Goal: Book appointment/travel/reservation

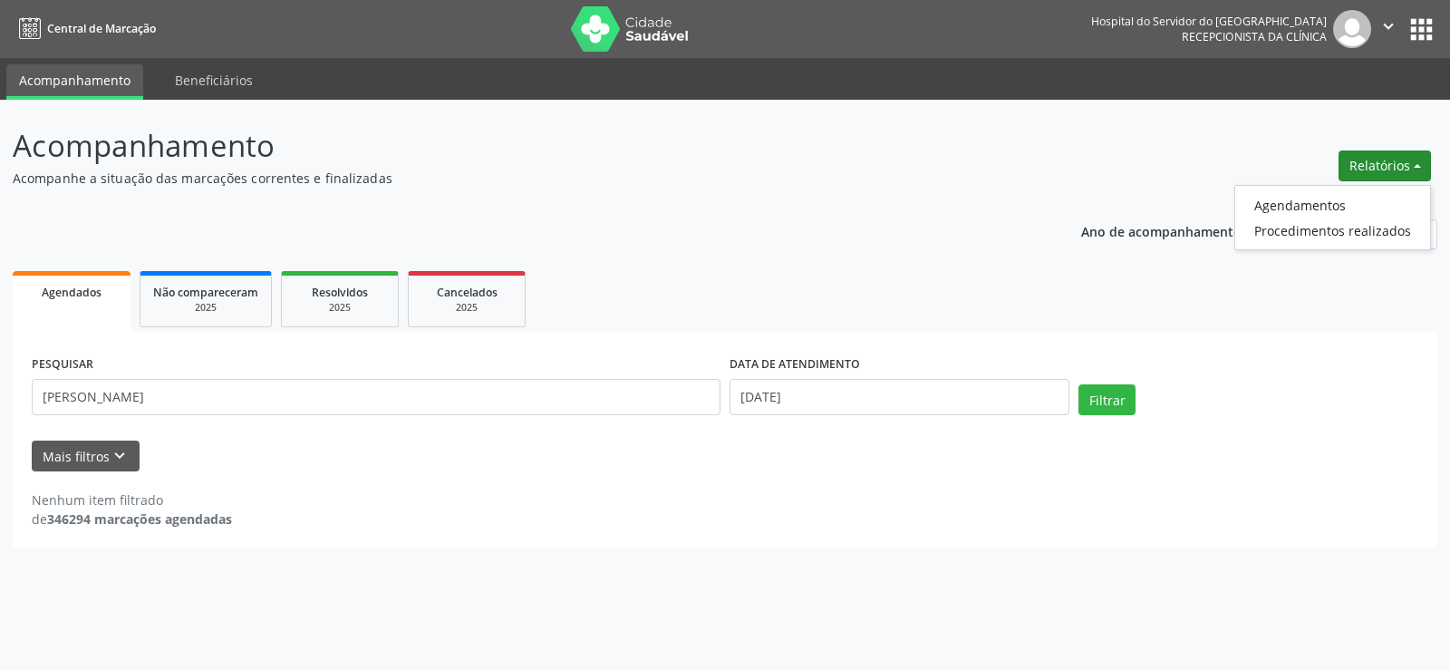
click at [1415, 162] on button "Relatórios" at bounding box center [1384, 165] width 92 height 31
click at [1415, 161] on button "Relatórios" at bounding box center [1384, 165] width 92 height 31
click at [1282, 207] on link "Agendamentos" at bounding box center [1332, 204] width 195 height 25
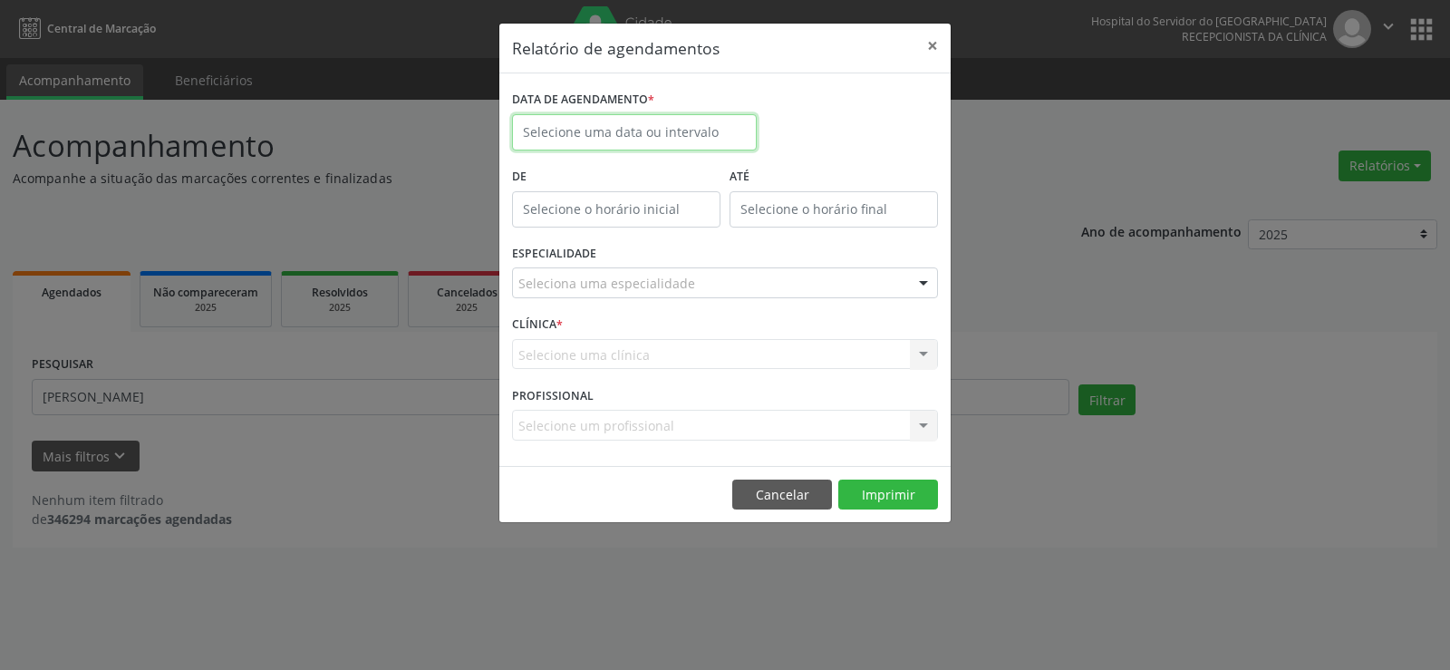
click at [599, 127] on input "text" at bounding box center [634, 132] width 245 height 36
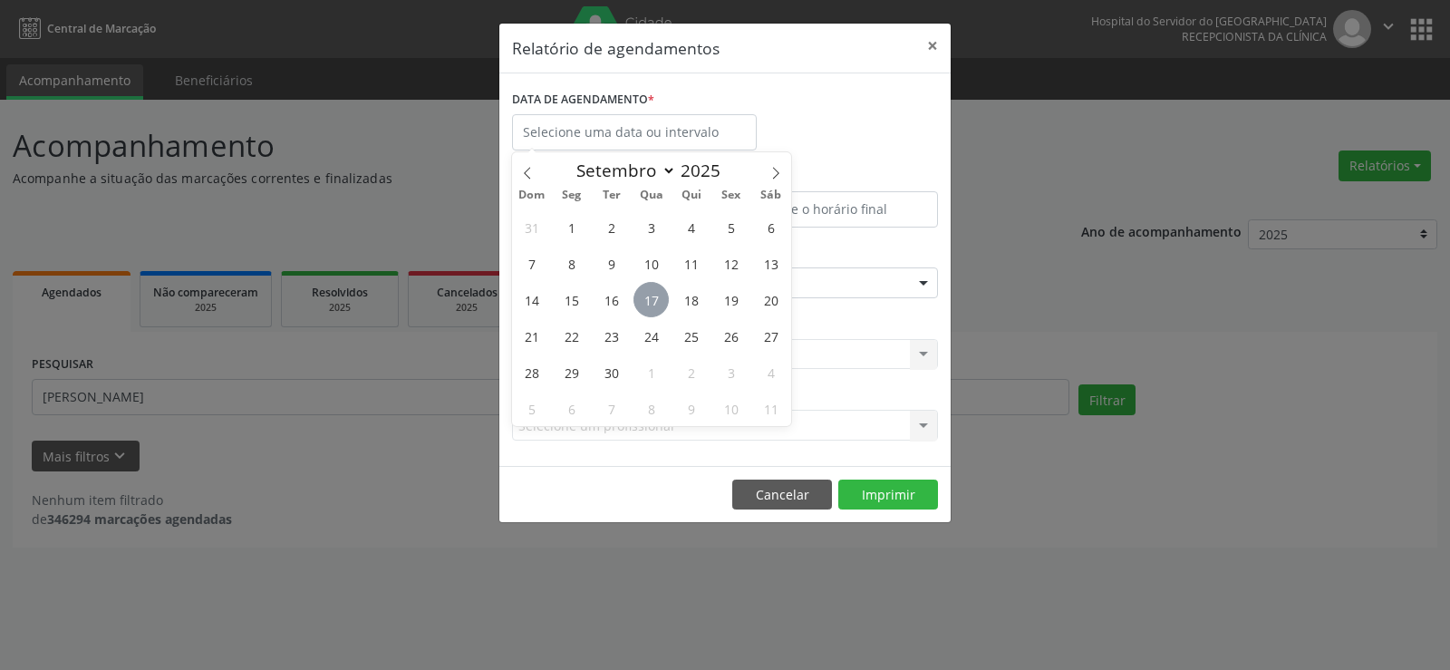
click at [651, 299] on span "17" at bounding box center [650, 299] width 35 height 35
type input "[DATE]"
click at [651, 299] on span "17" at bounding box center [650, 299] width 35 height 35
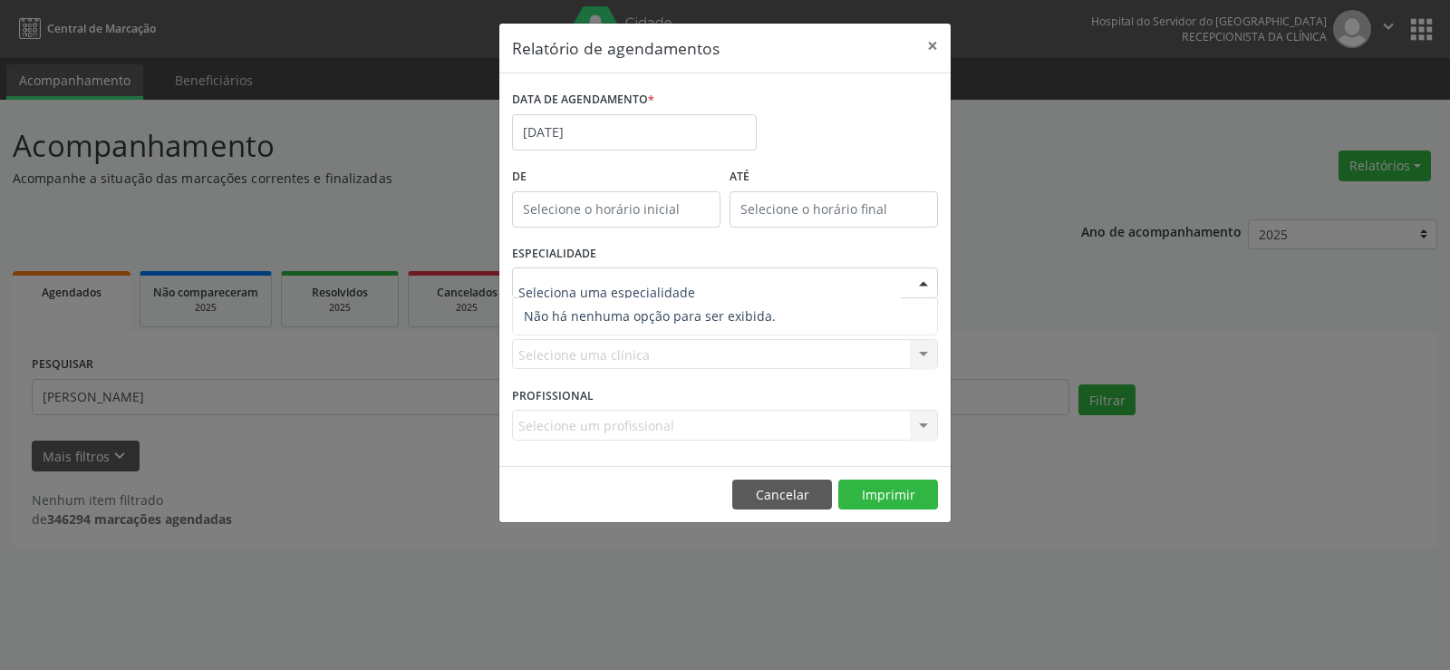
click at [581, 338] on form "DATA DE AGENDAMENTO * [DATE] De ATÉ ESPECIALIDADE Nenhum resultado encontrado p…" at bounding box center [725, 269] width 426 height 367
drag, startPoint x: 573, startPoint y: 351, endPoint x: 583, endPoint y: 337, distance: 16.9
click at [573, 352] on div "Selecione uma clínica Nenhum resultado encontrado para: " " Não há nenhuma opçã…" at bounding box center [725, 354] width 426 height 31
click at [921, 283] on div at bounding box center [923, 283] width 27 height 31
drag, startPoint x: 585, startPoint y: 342, endPoint x: 587, endPoint y: 277, distance: 65.3
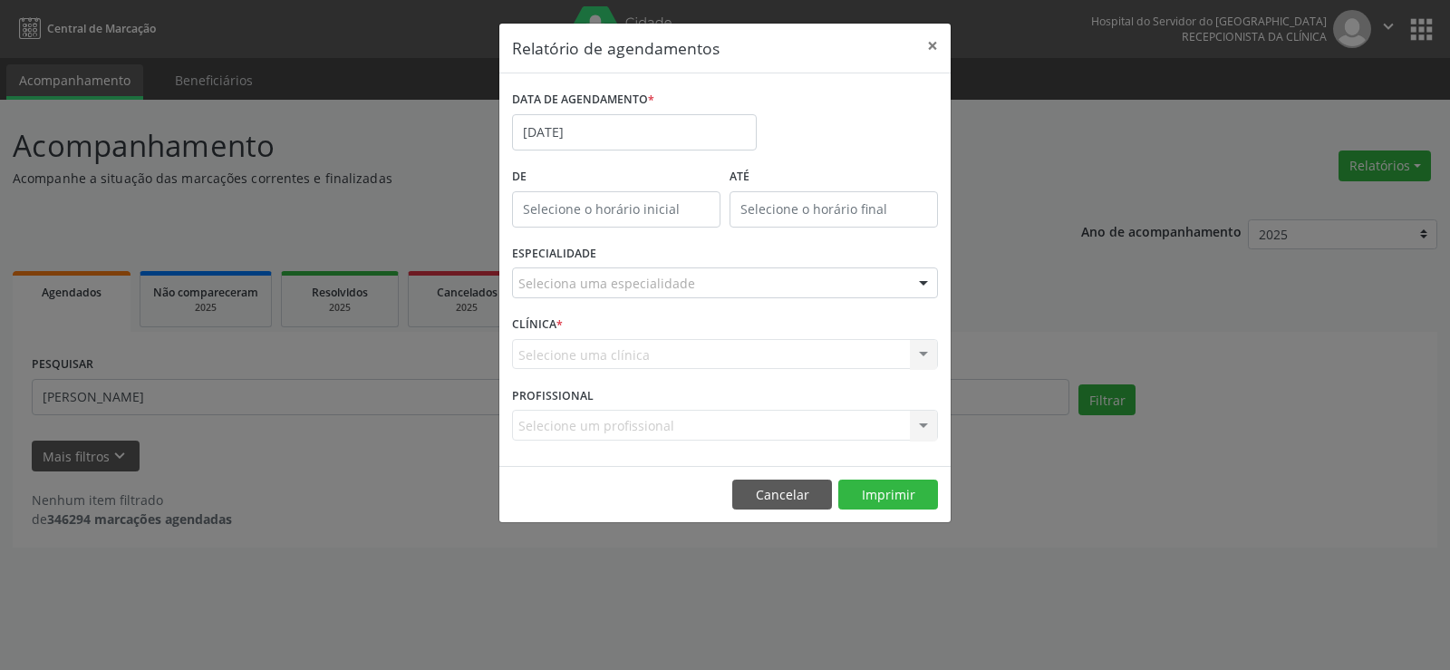
click at [585, 343] on div "Selecione uma clínica Nenhum resultado encontrado para: " " Não há nenhuma opçã…" at bounding box center [725, 354] width 426 height 31
click at [587, 271] on div at bounding box center [725, 282] width 426 height 31
click at [568, 357] on div "Selecione uma clínica Nenhum resultado encontrado para: " " Não há nenhuma opçã…" at bounding box center [725, 354] width 426 height 31
click at [688, 282] on input "text" at bounding box center [709, 292] width 382 height 36
click at [622, 344] on div "Selecione uma clínica Nenhum resultado encontrado para: " " Não há nenhuma opçã…" at bounding box center [725, 354] width 426 height 31
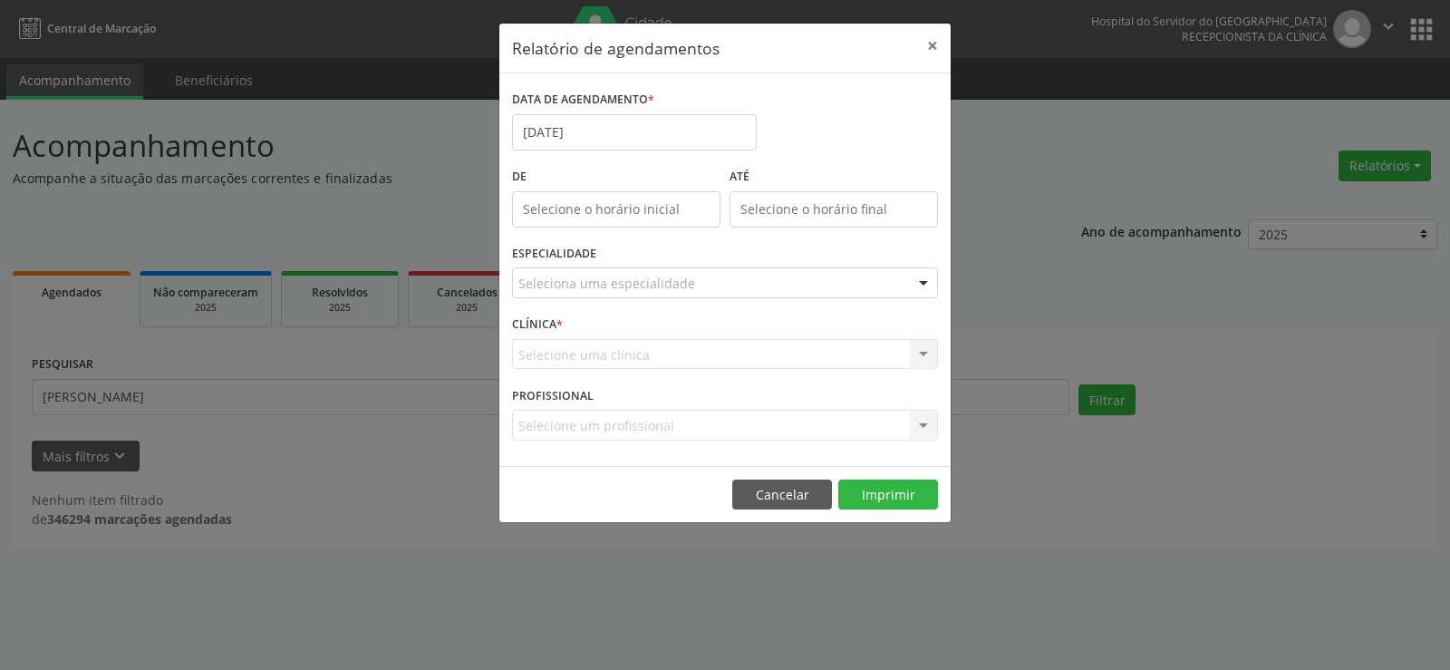
click at [576, 353] on div "Selecione uma clínica Nenhum resultado encontrado para: " " Não há nenhuma opçã…" at bounding box center [725, 354] width 426 height 31
click at [567, 407] on label "PROFISSIONAL" at bounding box center [553, 395] width 82 height 28
click at [929, 281] on div at bounding box center [923, 283] width 27 height 31
drag, startPoint x: 971, startPoint y: 546, endPoint x: 766, endPoint y: 473, distance: 217.5
click at [933, 544] on div "Relatório de agendamentos × DATA DE AGENDAMENTO * [DATE] De ATÉ ESPECIALIDADE S…" at bounding box center [725, 335] width 1450 height 670
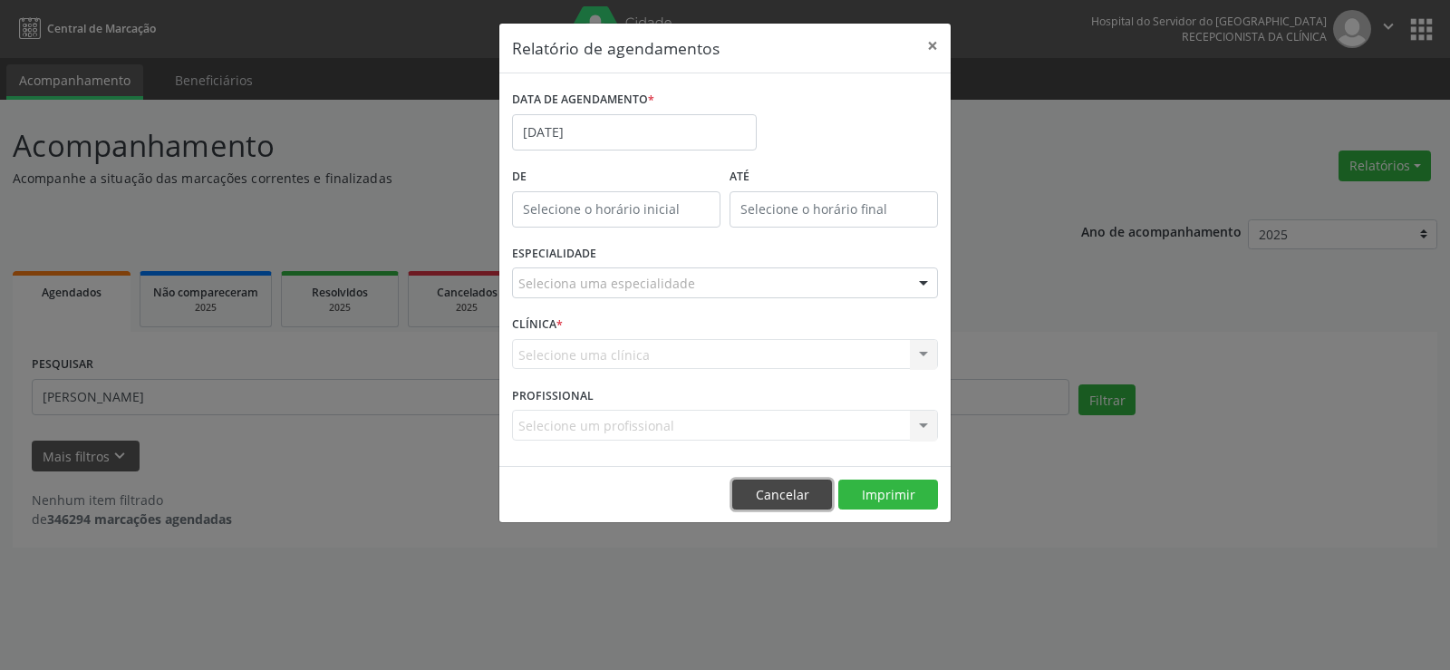
click at [772, 492] on button "Cancelar" at bounding box center [782, 494] width 100 height 31
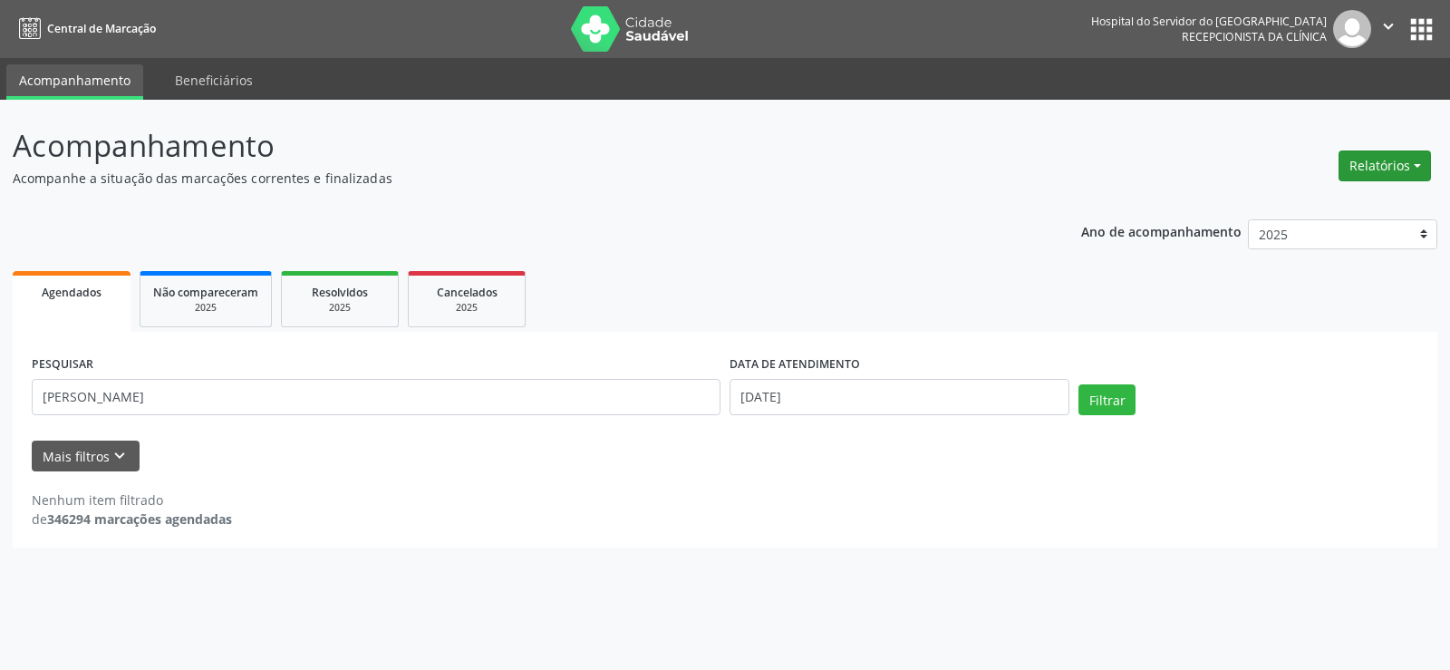
click at [1417, 163] on button "Relatórios" at bounding box center [1384, 165] width 92 height 31
click at [1418, 168] on button "Relatórios" at bounding box center [1384, 165] width 92 height 31
click at [1413, 162] on button "Relatórios" at bounding box center [1384, 165] width 92 height 31
click at [1287, 204] on link "Agendamentos" at bounding box center [1332, 204] width 195 height 25
select select "8"
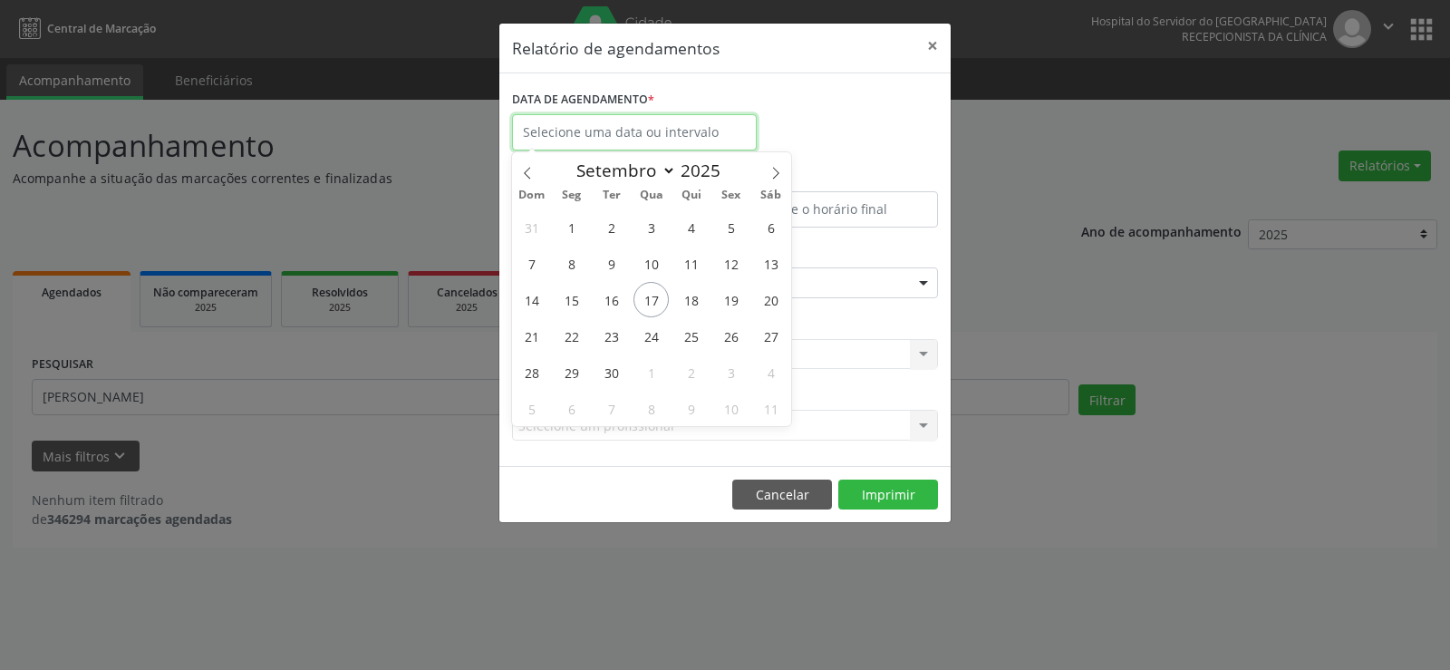
click at [616, 130] on input "text" at bounding box center [634, 132] width 245 height 36
click at [651, 302] on span "17" at bounding box center [650, 299] width 35 height 35
type input "[DATE]"
click at [645, 294] on span "17" at bounding box center [650, 299] width 35 height 35
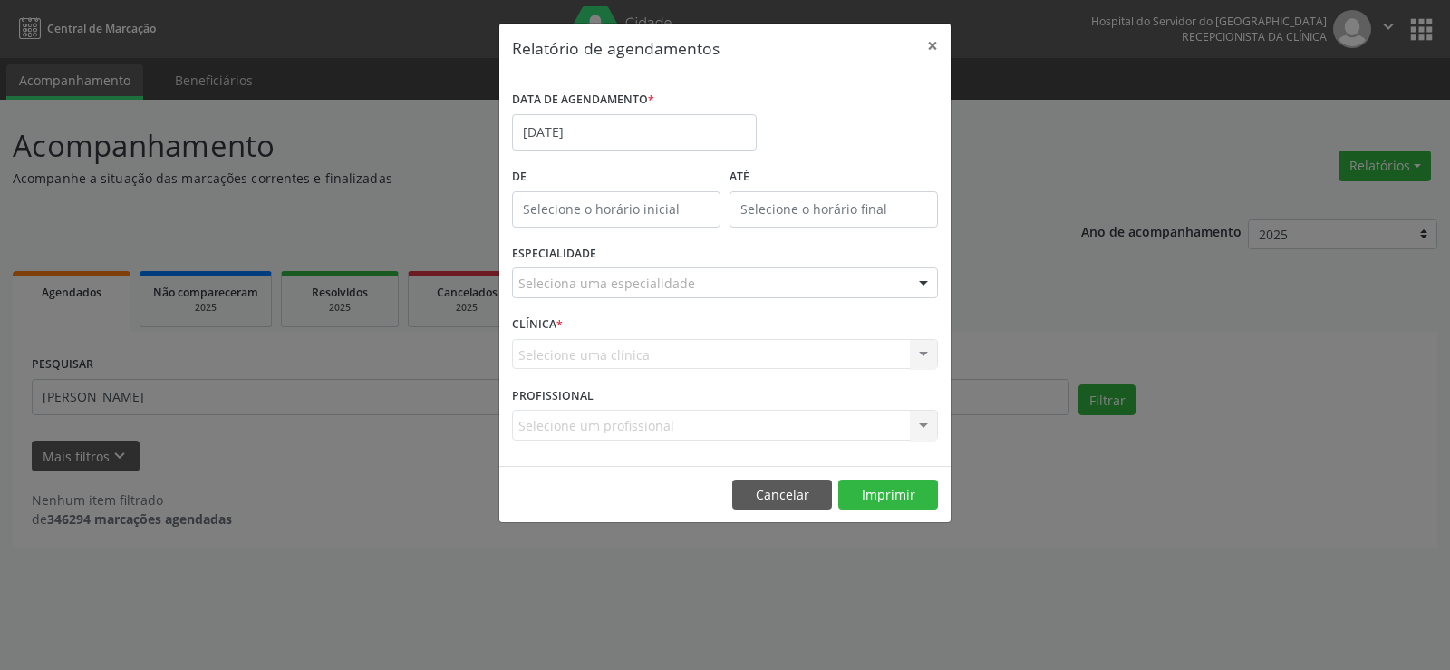
click at [632, 275] on div "ESPECIALIDADE Seleciona uma especialidade Nenhum resultado encontrado para: " "…" at bounding box center [724, 275] width 435 height 71
click at [696, 292] on div "Seleciona uma especialidade" at bounding box center [725, 282] width 426 height 31
click at [660, 255] on div "ESPECIALIDADE Seleciona uma especialidade Nenhum resultado encontrado para: " "…" at bounding box center [724, 275] width 435 height 71
click at [614, 353] on div "Selecione uma clínica Nenhum resultado encontrado para: " " Não há nenhuma opçã…" at bounding box center [725, 354] width 426 height 31
click at [621, 247] on div "ESPECIALIDADE Seleciona uma especialidade Nenhum resultado encontrado para: " "…" at bounding box center [724, 275] width 435 height 71
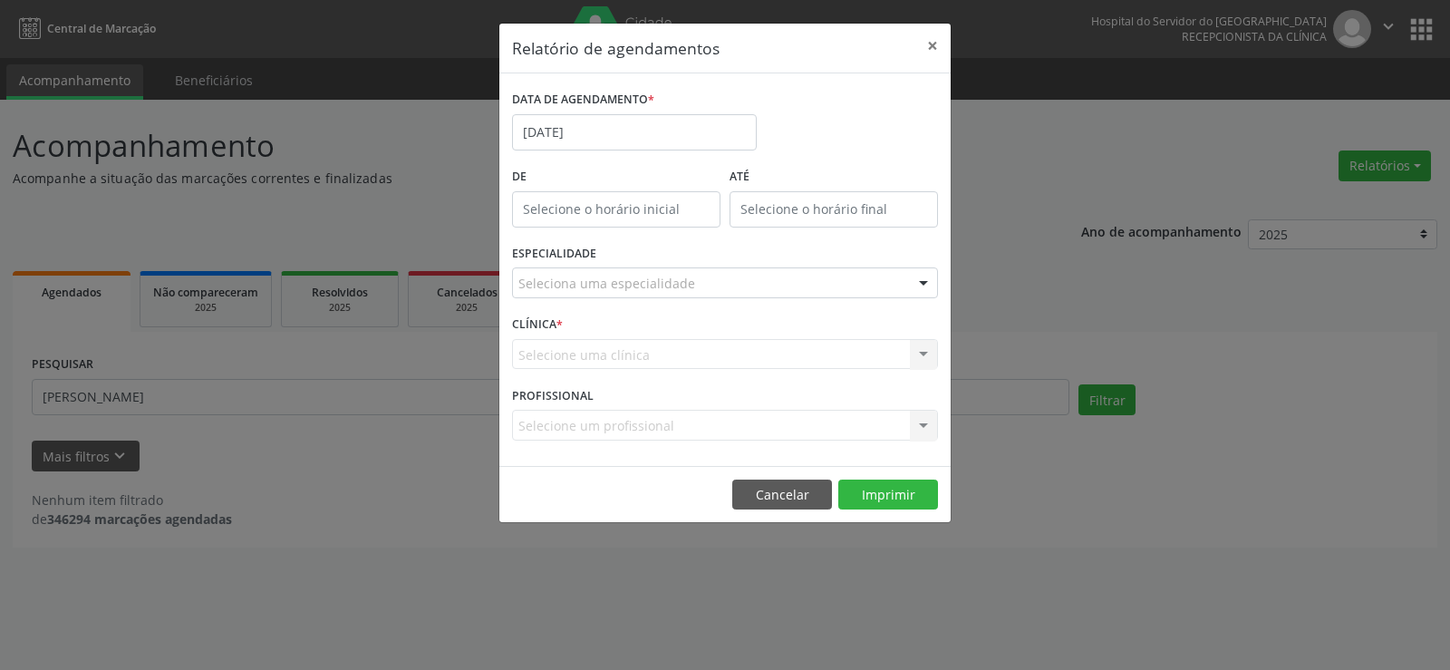
click at [642, 204] on input "text" at bounding box center [616, 209] width 208 height 36
type input "12:00"
drag, startPoint x: 643, startPoint y: 458, endPoint x: 702, endPoint y: 400, distance: 82.0
click at [690, 420] on div "DATA DE AGENDAMENTO * [DATE] De 12:00 ATÉ ESPECIALIDADE Seleciona uma especiali…" at bounding box center [724, 269] width 451 height 392
click at [930, 39] on button "×" at bounding box center [932, 46] width 36 height 44
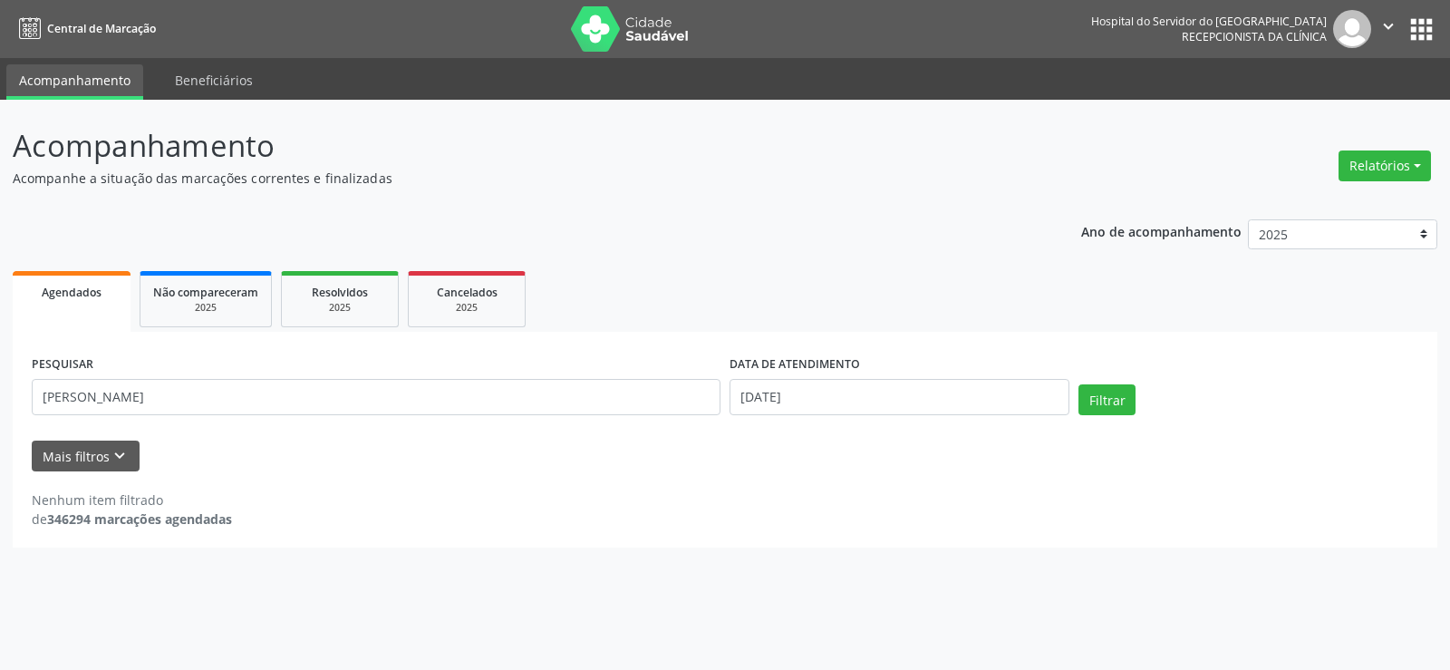
click at [616, 62] on header "Central de Marcação Hospital do Servidor do [GEOGRAPHIC_DATA] Recepcionista da …" at bounding box center [725, 50] width 1450 height 100
click at [818, 23] on nav "Central de Marcação Hospital do Servidor do [GEOGRAPHIC_DATA] Recepcionista da …" at bounding box center [725, 29] width 1450 height 58
click at [1419, 165] on button "Relatórios" at bounding box center [1384, 165] width 92 height 31
click at [744, 198] on div "Acompanhamento Acompanhe a situação das marcações correntes e finalizadas Relat…" at bounding box center [725, 335] width 1424 height 424
click at [657, 117] on div "Acompanhamento Acompanhe a situação das marcações correntes e finalizadas Relat…" at bounding box center [725, 385] width 1450 height 570
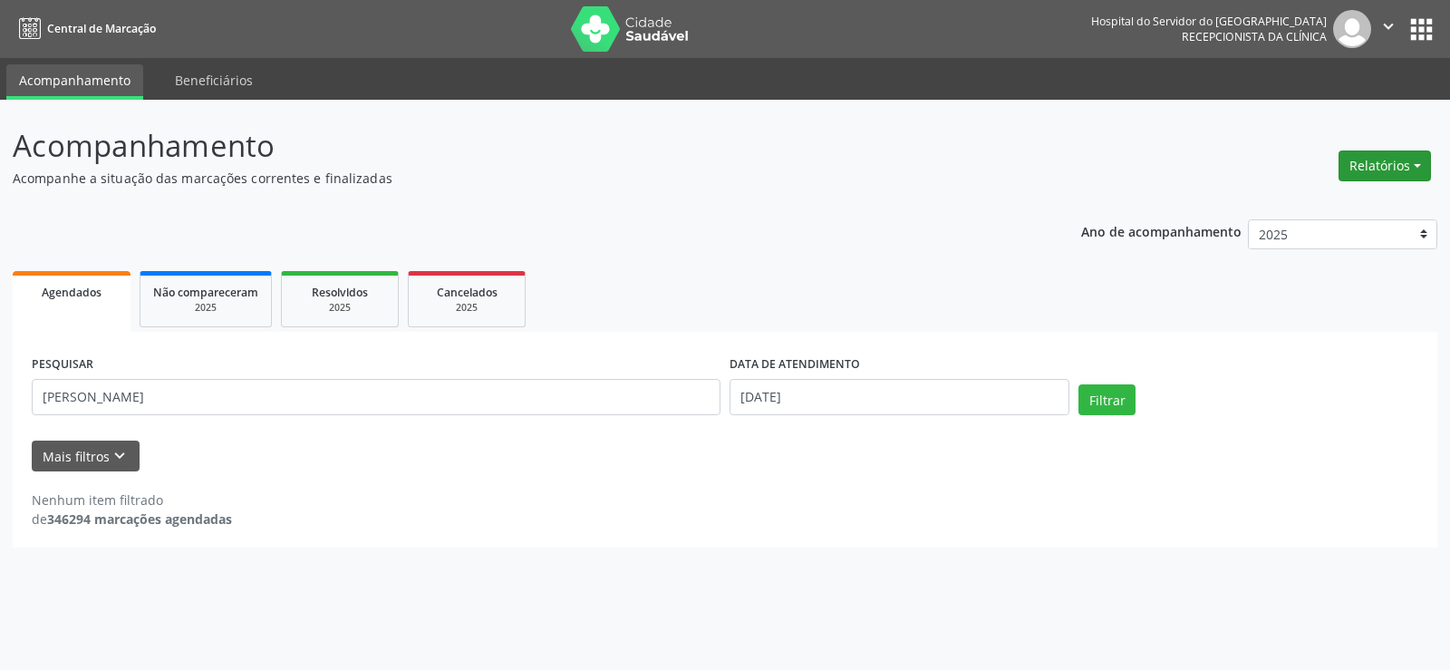
click at [1418, 163] on button "Relatórios" at bounding box center [1384, 165] width 92 height 31
click at [1273, 208] on link "Agendamentos" at bounding box center [1332, 204] width 195 height 25
select select "8"
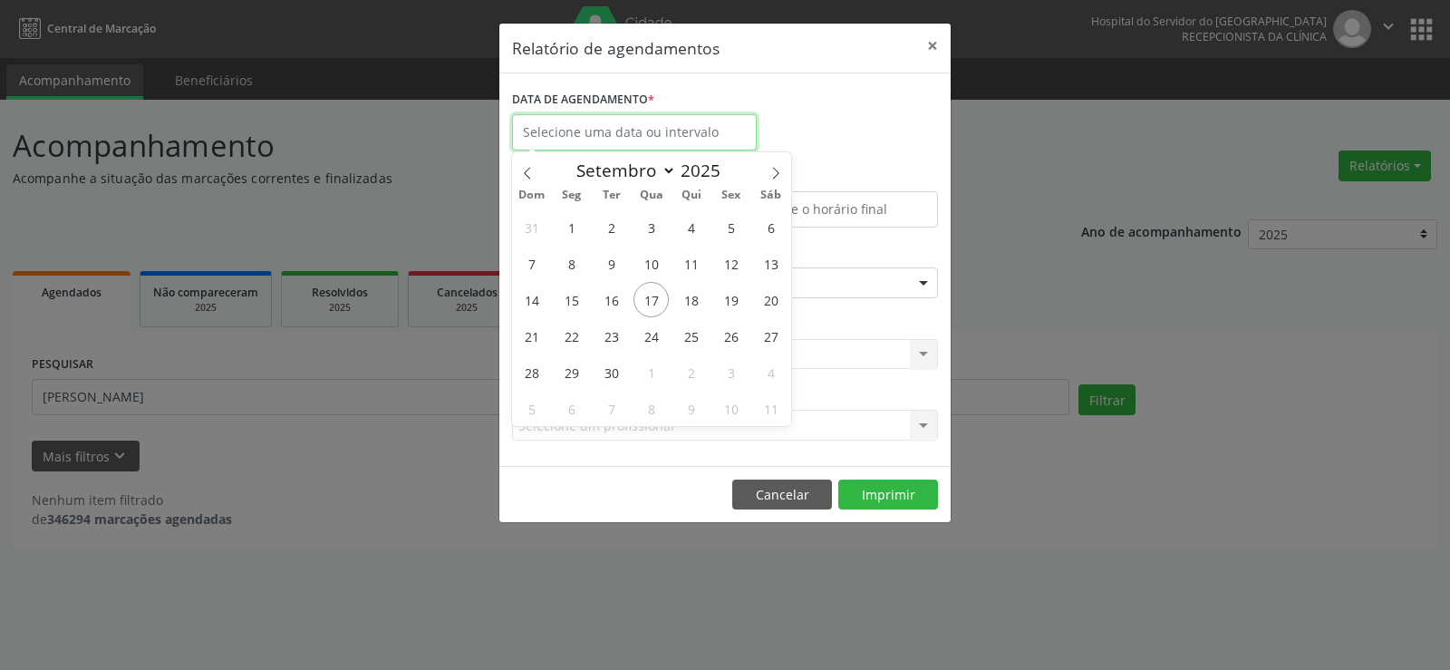
click at [617, 120] on input "text" at bounding box center [634, 132] width 245 height 36
click at [650, 299] on span "17" at bounding box center [650, 299] width 35 height 35
type input "[DATE]"
click at [650, 299] on span "17" at bounding box center [650, 299] width 35 height 35
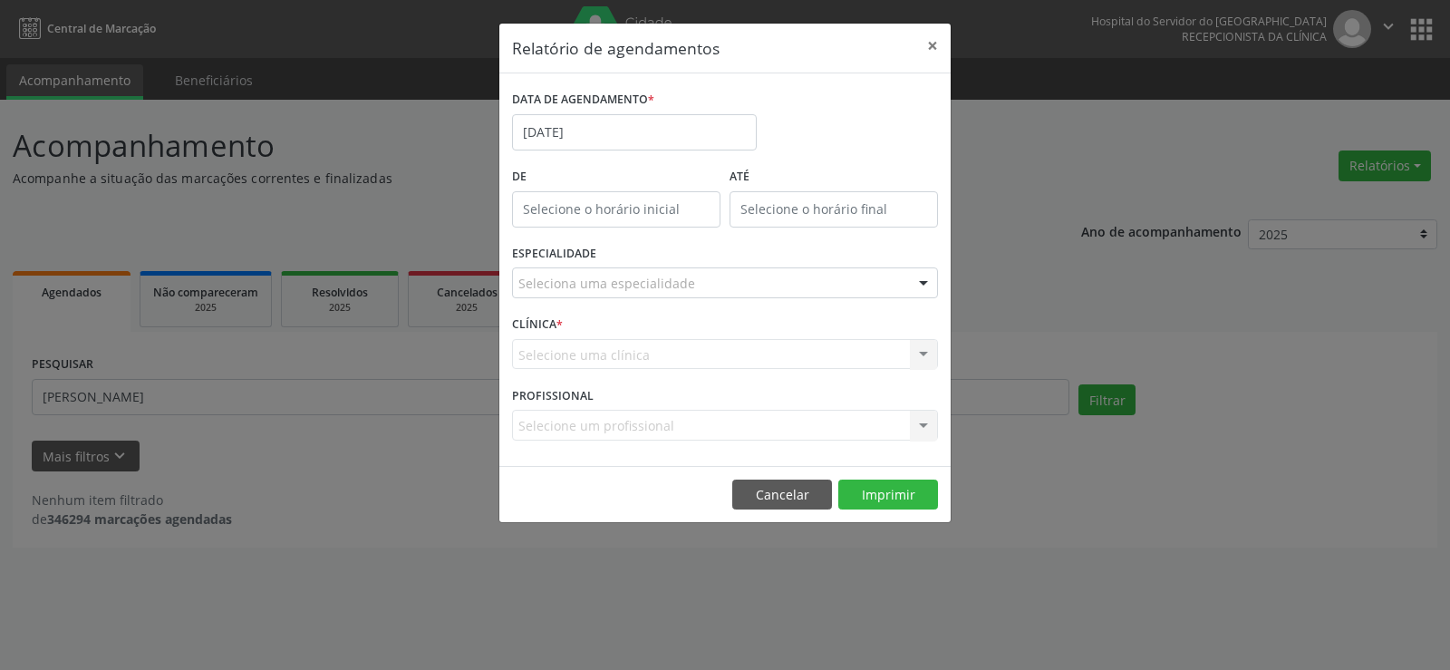
type input "12:00"
click at [665, 220] on input "12:00" at bounding box center [616, 209] width 208 height 36
drag, startPoint x: 701, startPoint y: 376, endPoint x: 723, endPoint y: 284, distance: 94.1
click at [701, 371] on div "CLÍNICA * Selecione uma clínica Nenhum resultado encontrado para: " " Não há ne…" at bounding box center [724, 346] width 435 height 71
click at [627, 265] on div "ESPECIALIDADE Seleciona uma especialidade Nenhum resultado encontrado para: " "…" at bounding box center [724, 275] width 435 height 71
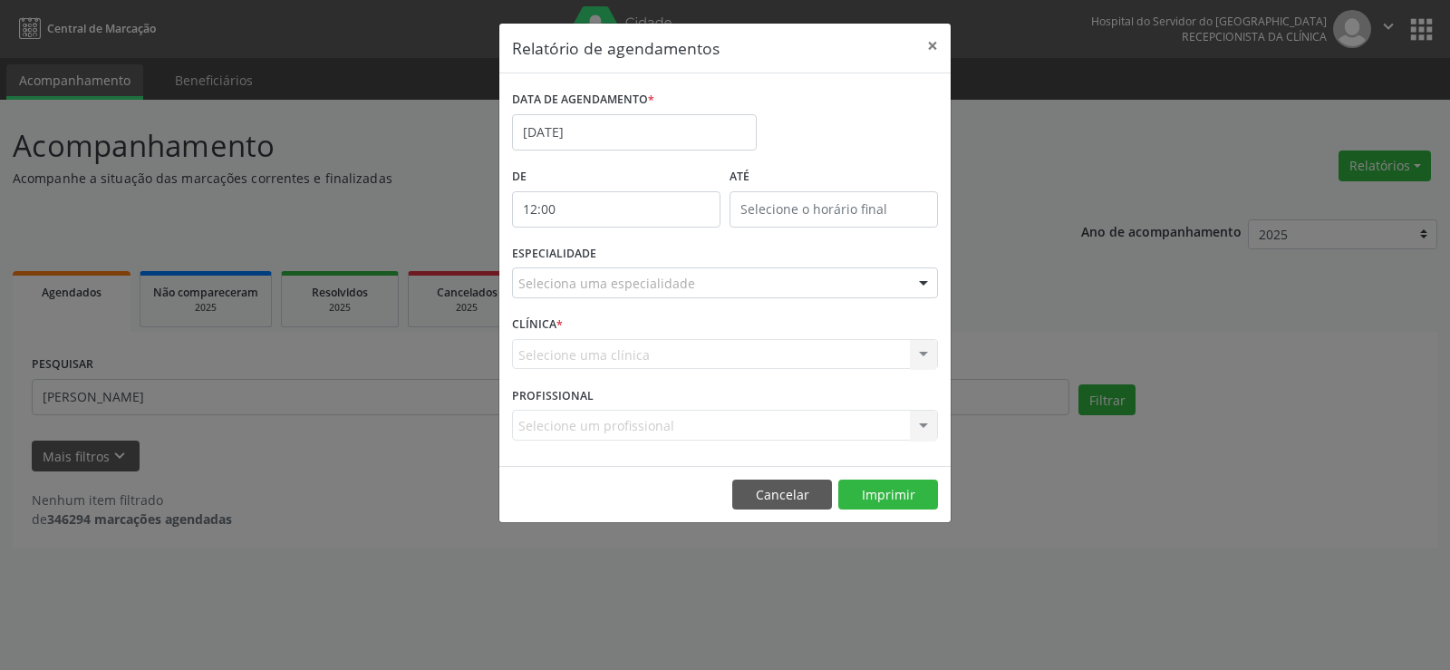
click at [593, 330] on div "CLÍNICA * Selecione uma clínica Nenhum resultado encontrado para: " " Não há ne…" at bounding box center [724, 346] width 435 height 71
click at [614, 361] on div "Selecione uma clínica Nenhum resultado encontrado para: " " Não há nenhuma opçã…" at bounding box center [725, 354] width 426 height 31
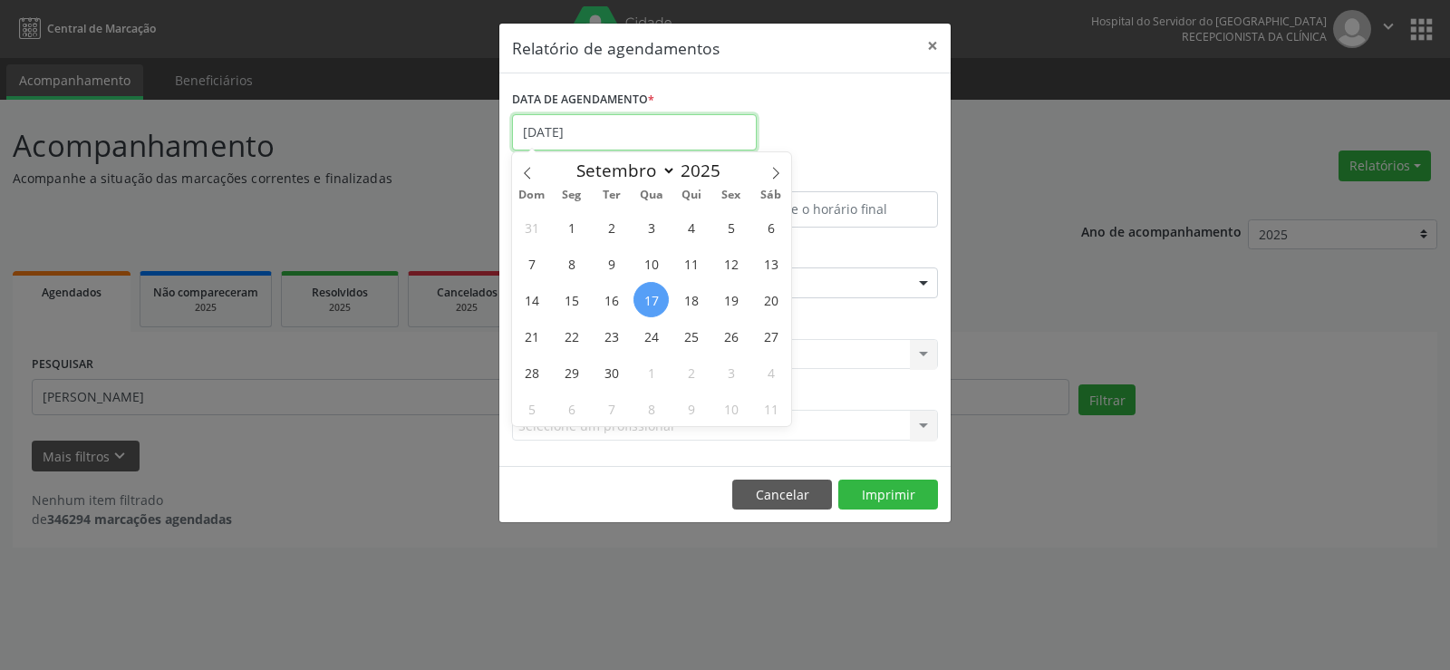
drag, startPoint x: 595, startPoint y: 122, endPoint x: 583, endPoint y: 131, distance: 14.9
click at [594, 123] on input "[DATE]" at bounding box center [634, 132] width 245 height 36
click at [694, 301] on span "18" at bounding box center [690, 299] width 35 height 35
type input "[DATE]"
click at [695, 300] on span "18" at bounding box center [690, 299] width 35 height 35
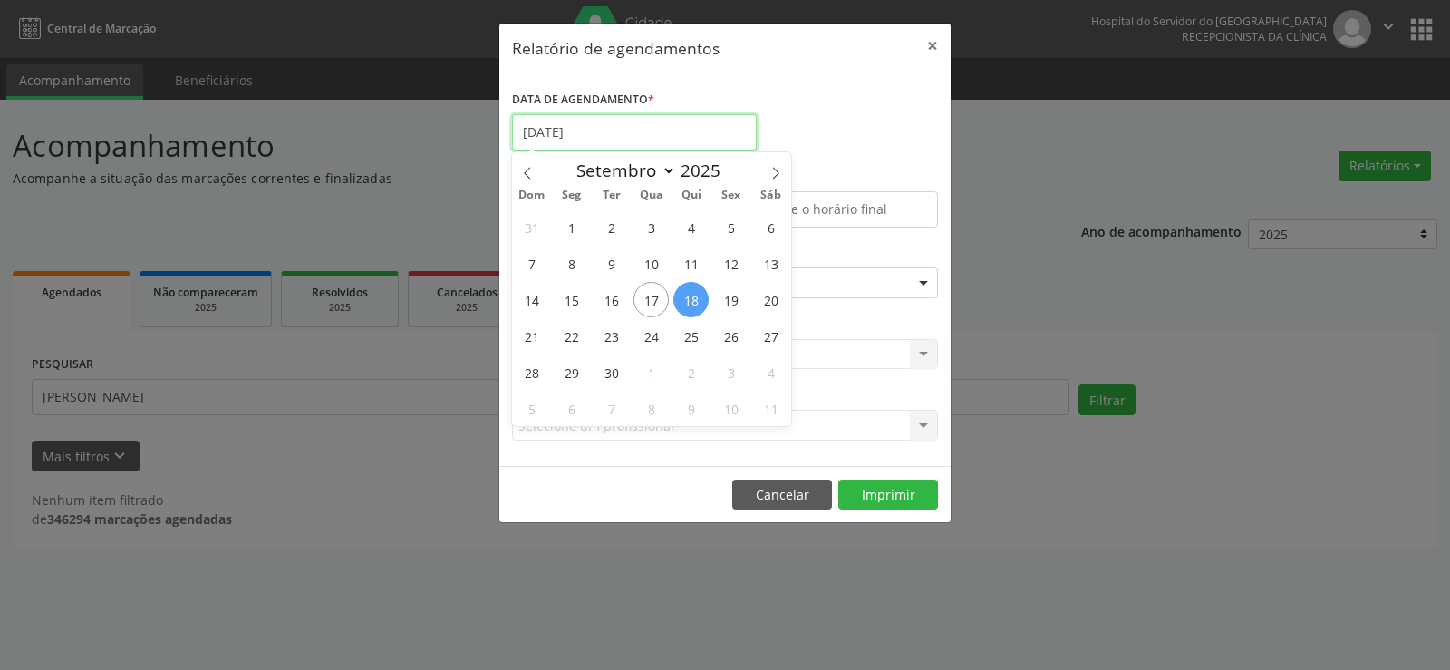
click at [592, 131] on input "[DATE]" at bounding box center [634, 132] width 245 height 36
click at [695, 297] on span "18" at bounding box center [690, 299] width 35 height 35
type input "[DATE]"
click at [689, 299] on span "18" at bounding box center [690, 299] width 35 height 35
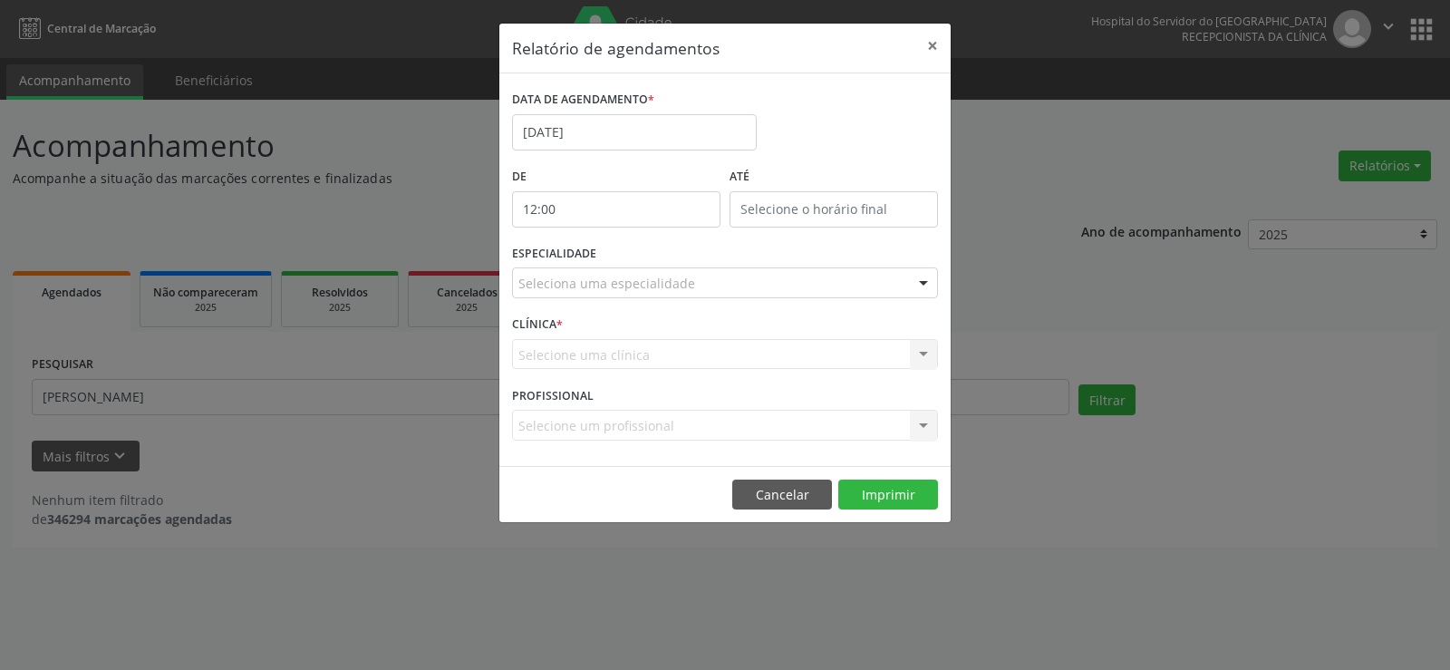
click at [638, 342] on div "Selecione uma clínica Nenhum resultado encontrado para: " " Não há nenhuma opçã…" at bounding box center [725, 354] width 426 height 31
click at [631, 344] on div "Selecione uma clínica Nenhum resultado encontrado para: " " Não há nenhuma opçã…" at bounding box center [725, 354] width 426 height 31
drag, startPoint x: 614, startPoint y: 346, endPoint x: 606, endPoint y: 361, distance: 17.4
click at [613, 346] on div "Selecione uma clínica Nenhum resultado encontrado para: " " Não há nenhuma opçã…" at bounding box center [725, 354] width 426 height 31
click at [601, 423] on div "Selecione um profissional Nenhum resultado encontrado para: " " Não há nenhuma …" at bounding box center [725, 425] width 426 height 31
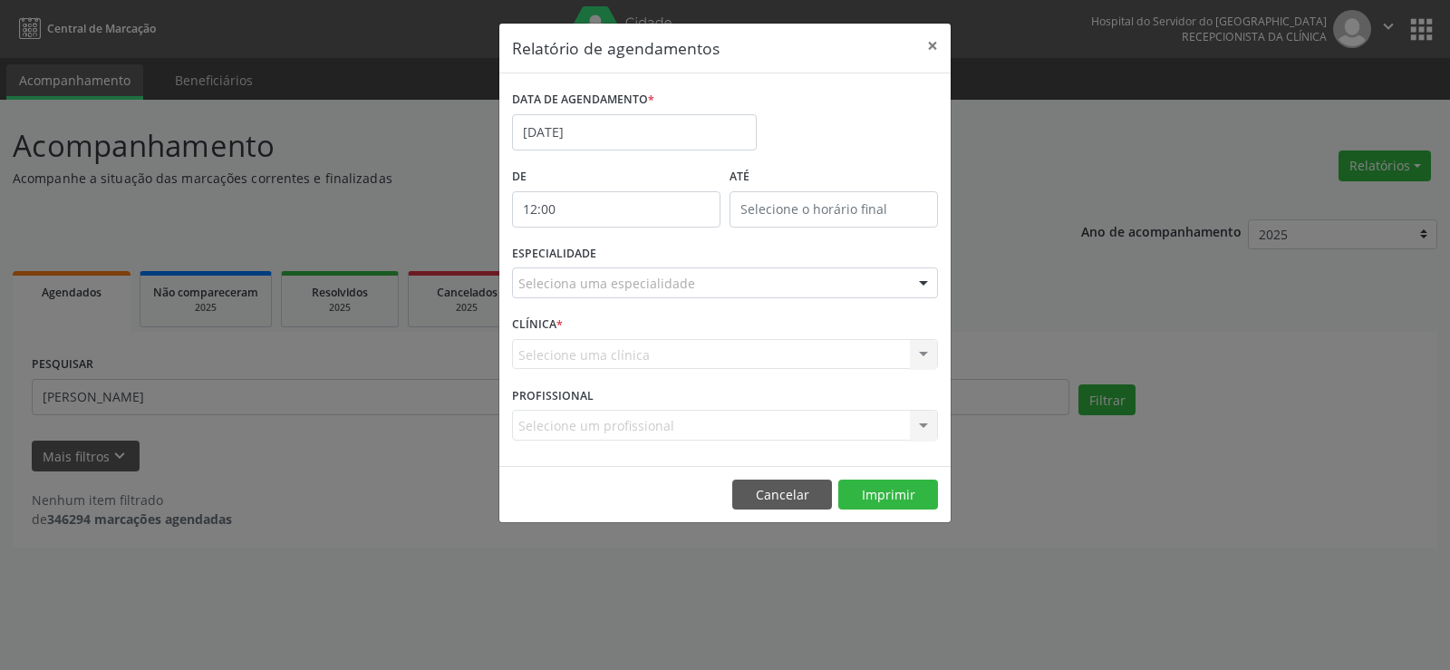
drag, startPoint x: 629, startPoint y: 335, endPoint x: 635, endPoint y: 287, distance: 48.4
click at [630, 334] on div "CLÍNICA * Selecione uma clínica Nenhum resultado encontrado para: " " Não há ne…" at bounding box center [724, 346] width 435 height 71
click at [922, 280] on div at bounding box center [923, 283] width 27 height 31
click at [789, 493] on button "Cancelar" at bounding box center [782, 494] width 100 height 31
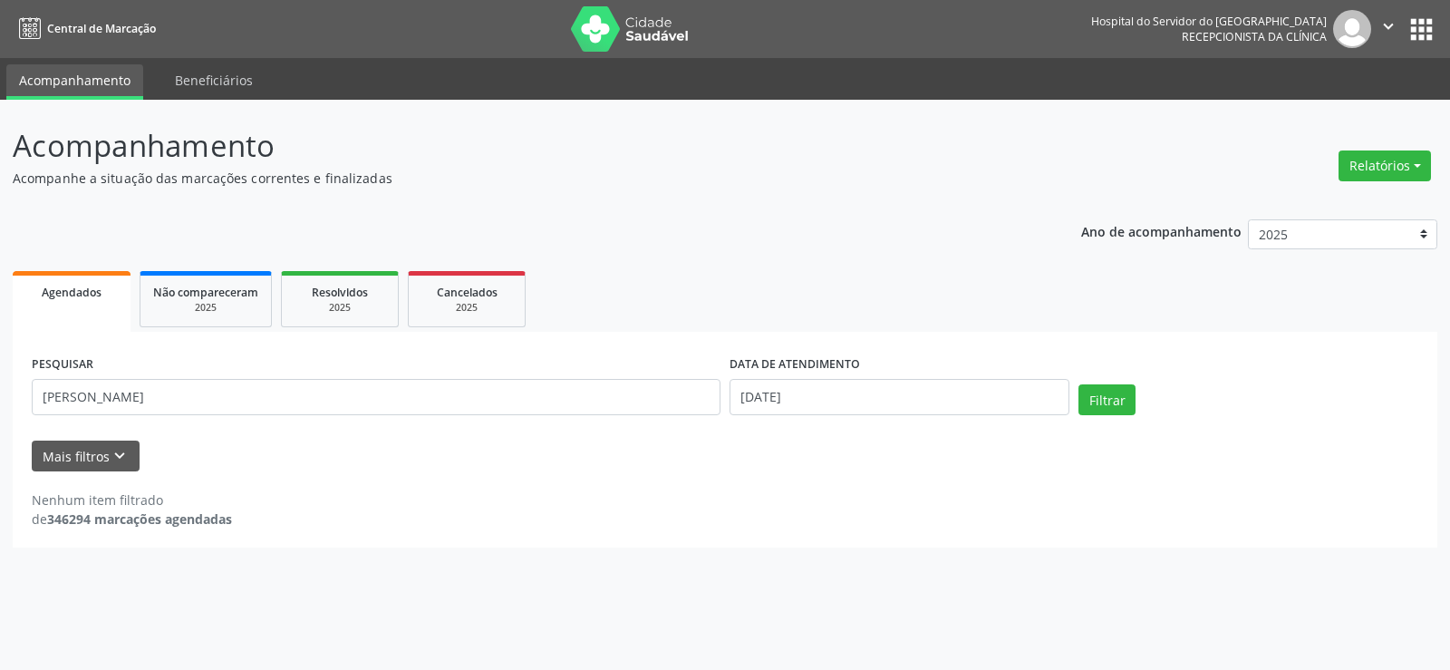
click at [786, 493] on div "Nenhum item filtrado de 346294 marcações agendadas" at bounding box center [725, 509] width 1386 height 38
click at [785, 494] on div "Nenhum item filtrado de 346294 marcações agendadas" at bounding box center [725, 509] width 1386 height 38
click at [1417, 163] on button "Relatórios" at bounding box center [1384, 165] width 92 height 31
click at [1420, 161] on button "Relatórios" at bounding box center [1384, 165] width 92 height 31
click at [1417, 160] on button "Relatórios" at bounding box center [1384, 165] width 92 height 31
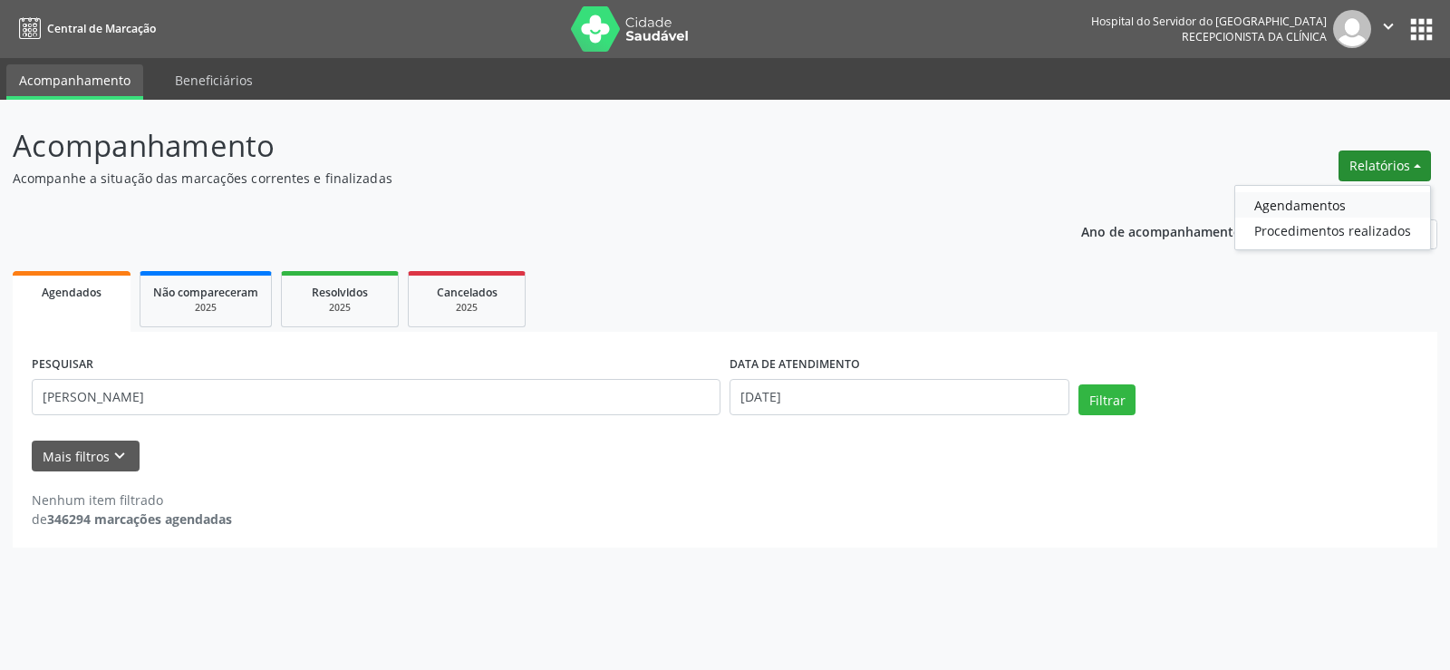
click at [1265, 202] on link "Agendamentos" at bounding box center [1332, 204] width 195 height 25
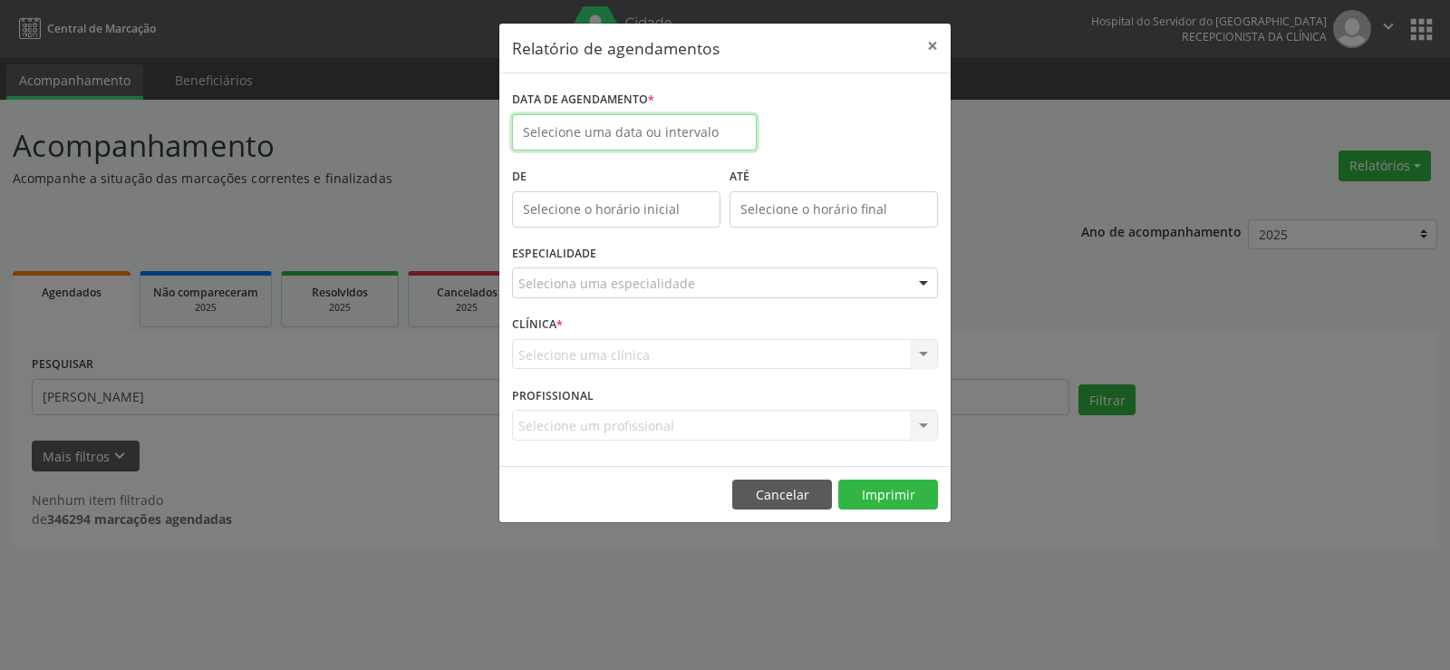
click at [662, 122] on input "text" at bounding box center [634, 132] width 245 height 36
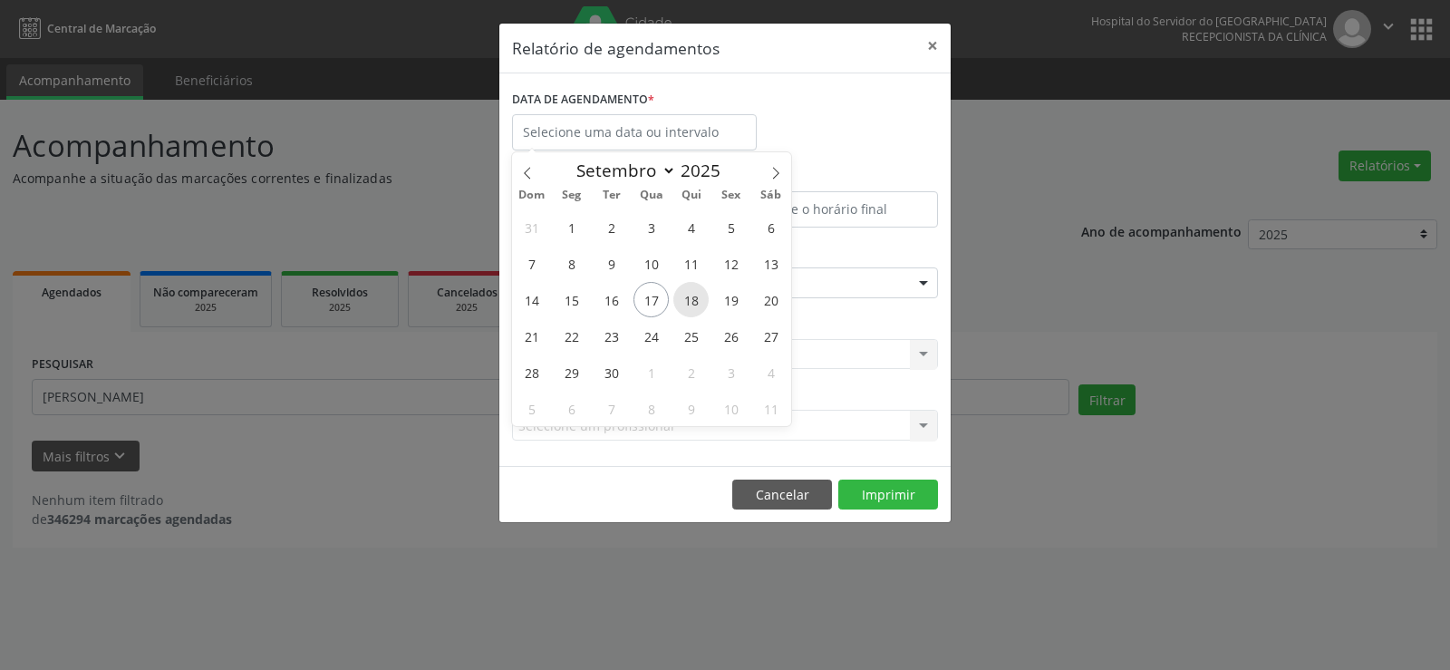
click at [692, 296] on span "18" at bounding box center [690, 299] width 35 height 35
type input "[DATE]"
click at [692, 296] on span "18" at bounding box center [690, 299] width 35 height 35
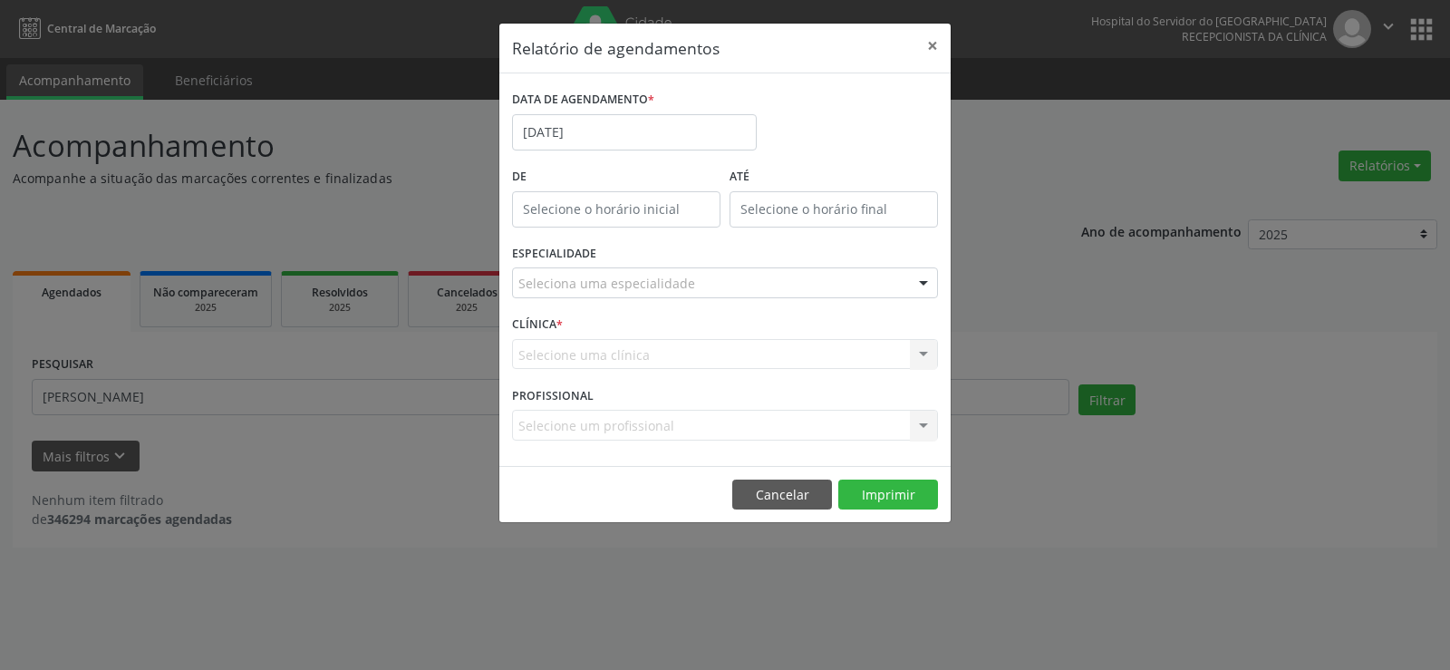
click at [919, 283] on div at bounding box center [923, 283] width 27 height 31
click at [682, 349] on div "Selecione uma clínica Nenhum resultado encontrado para: " " Não há nenhuma opçã…" at bounding box center [725, 354] width 426 height 31
drag, startPoint x: 643, startPoint y: 369, endPoint x: 635, endPoint y: 380, distance: 13.6
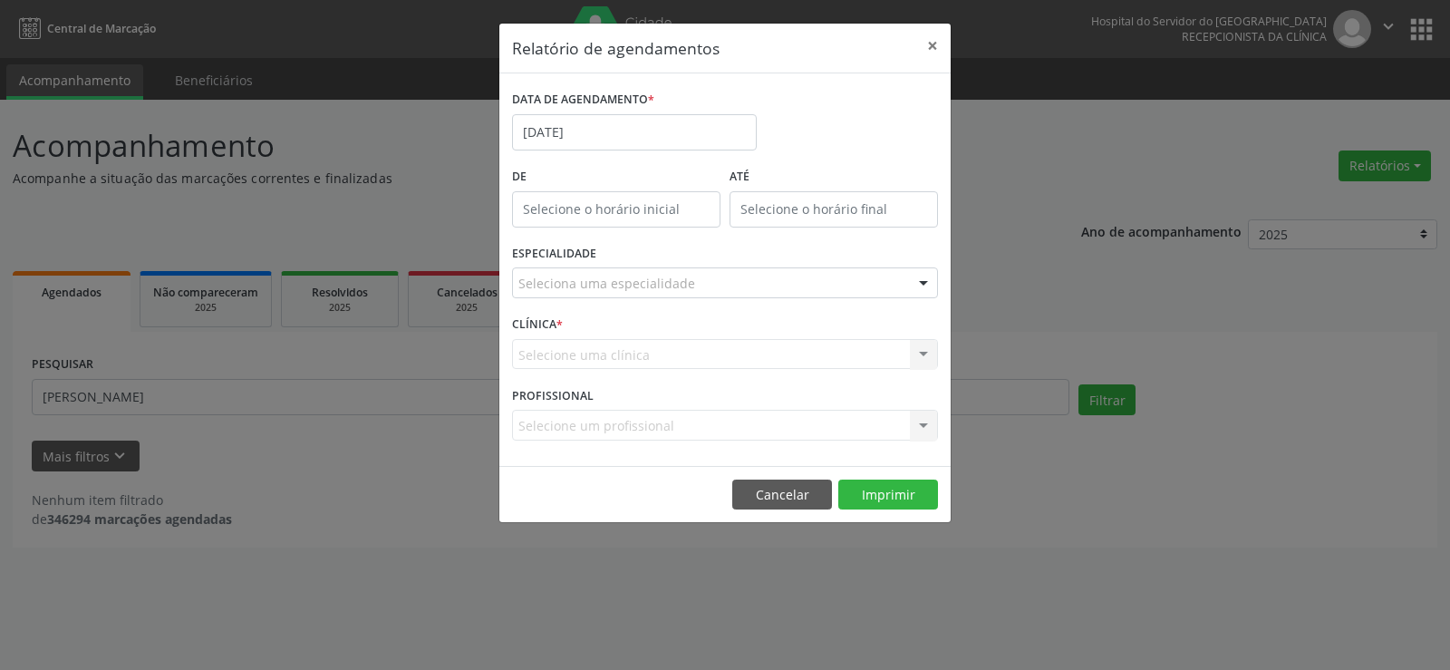
click at [645, 371] on div "CLÍNICA * Selecione uma clínica Nenhum resultado encontrado para: " " Não há ne…" at bounding box center [724, 346] width 435 height 71
drag, startPoint x: 615, startPoint y: 408, endPoint x: 593, endPoint y: 430, distance: 31.4
click at [612, 419] on div "PROFISSIONAL Selecione um profissional Nenhum resultado encontrado para: " " Nã…" at bounding box center [724, 416] width 435 height 71
click at [591, 430] on div "Selecione um profissional Nenhum resultado encontrado para: " " Não há nenhuma …" at bounding box center [725, 425] width 426 height 31
click at [625, 324] on div "CLÍNICA * Selecione uma clínica Nenhum resultado encontrado para: " " Não há ne…" at bounding box center [724, 346] width 435 height 71
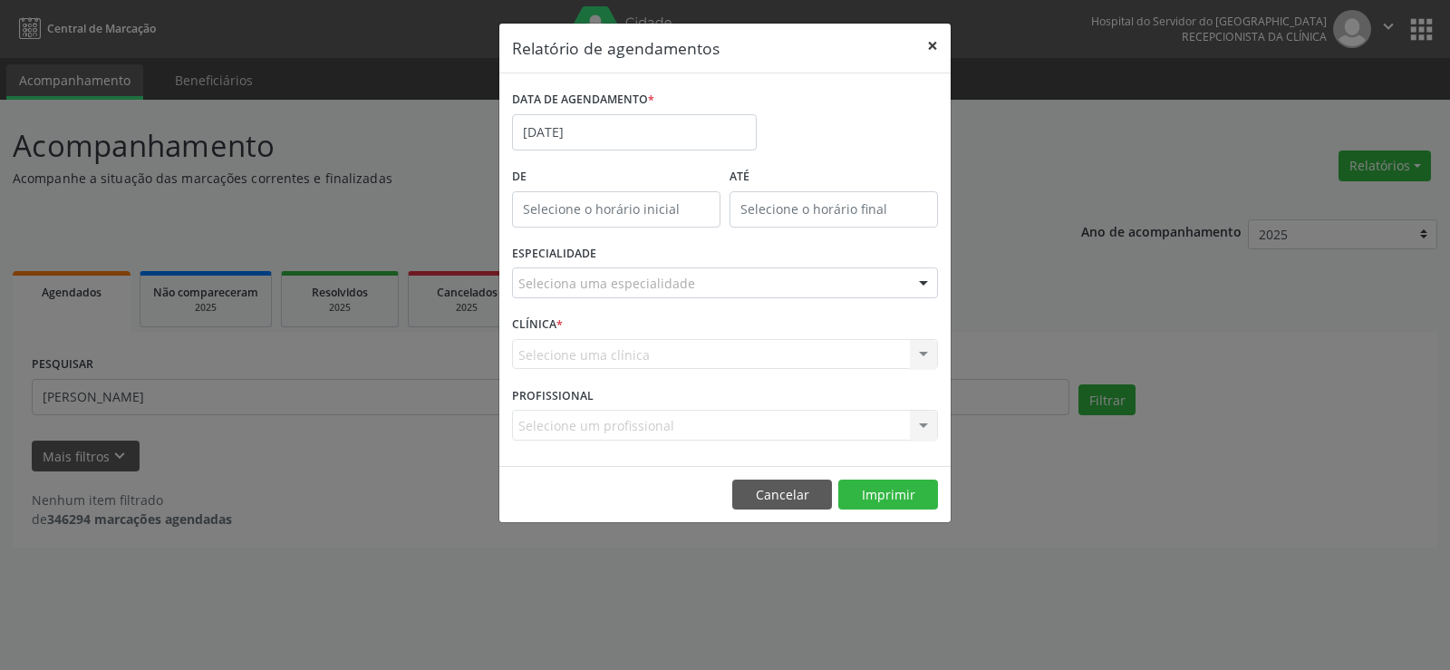
click at [932, 43] on button "×" at bounding box center [932, 46] width 36 height 44
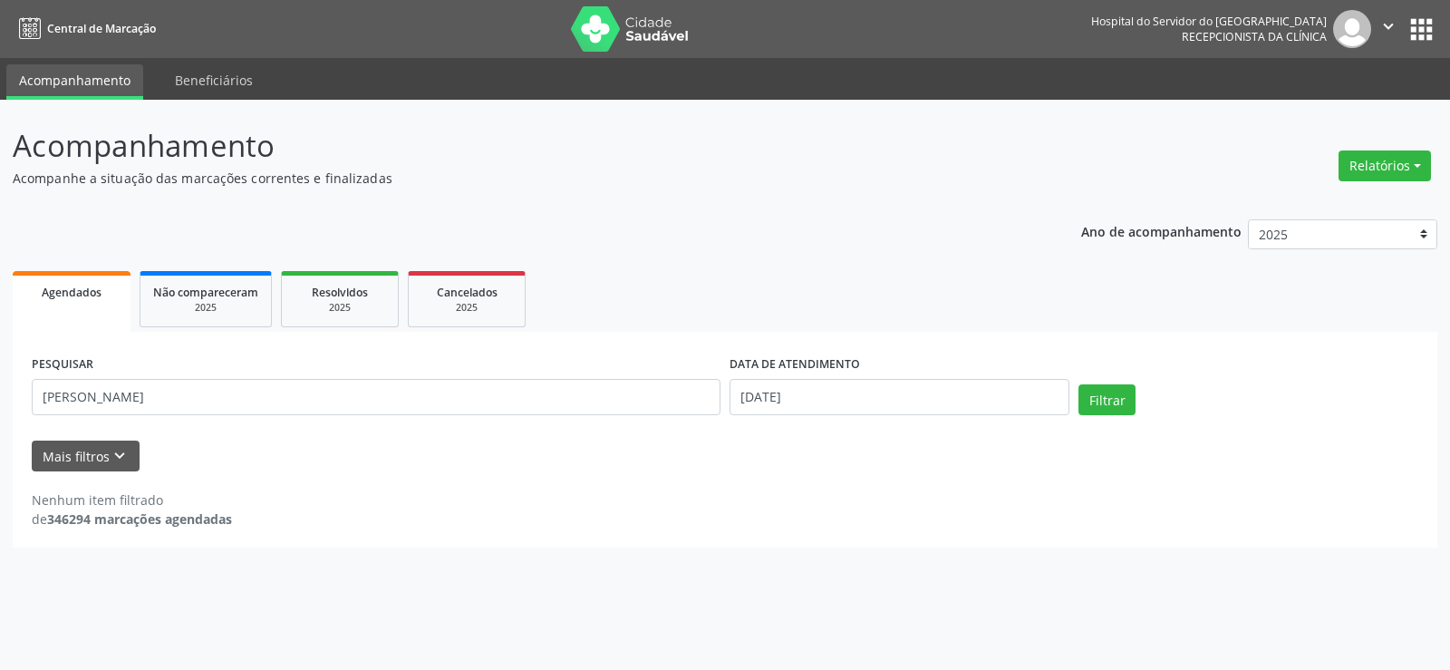
click at [932, 43] on nav "Central de Marcação Hospital do Servidor do [GEOGRAPHIC_DATA] Recepcionista da …" at bounding box center [725, 29] width 1450 height 58
click at [69, 452] on button "Mais filtros keyboard_arrow_down" at bounding box center [86, 456] width 108 height 32
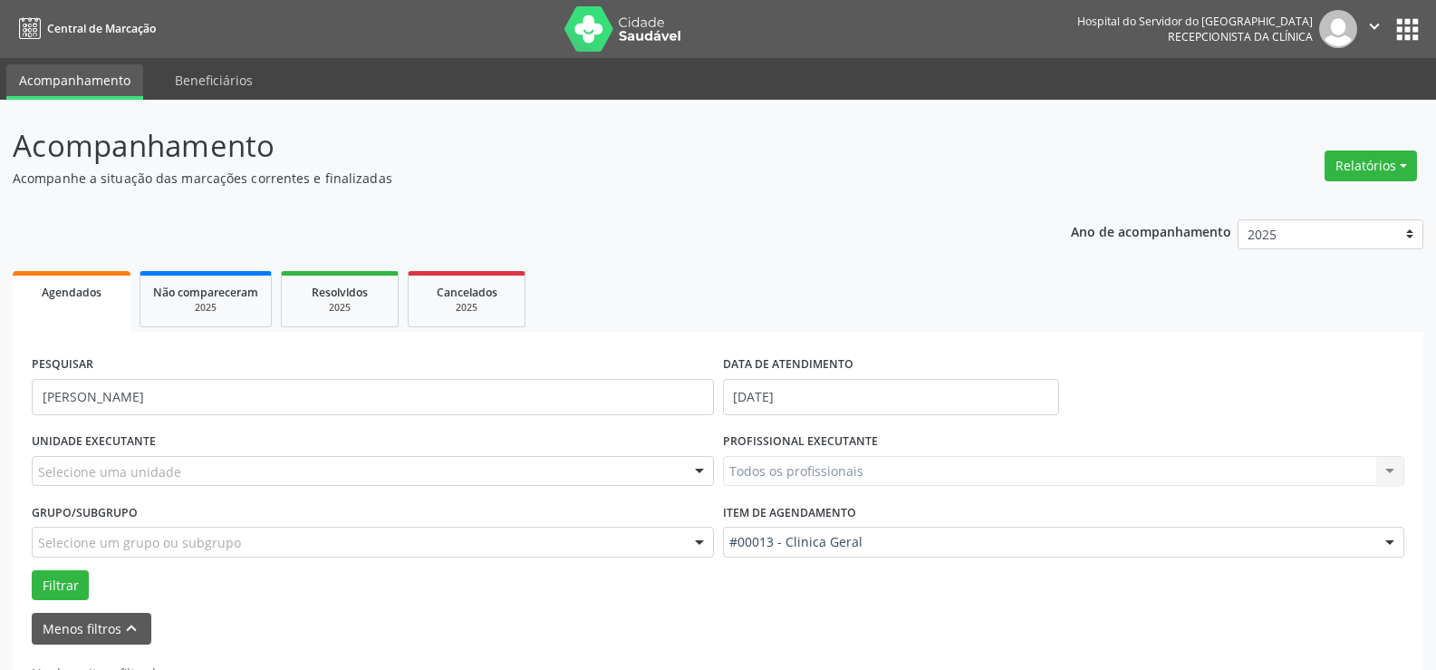
click at [315, 444] on div "UNIDADE EXECUTANTE Selecione uma unidade Todos as unidades Hse Nenhum resultado…" at bounding box center [372, 463] width 691 height 71
